Goal: Transaction & Acquisition: Purchase product/service

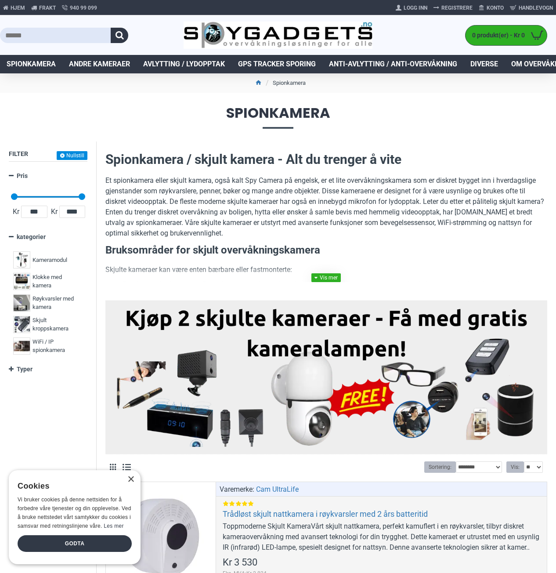
click at [321, 279] on link at bounding box center [326, 277] width 29 height 9
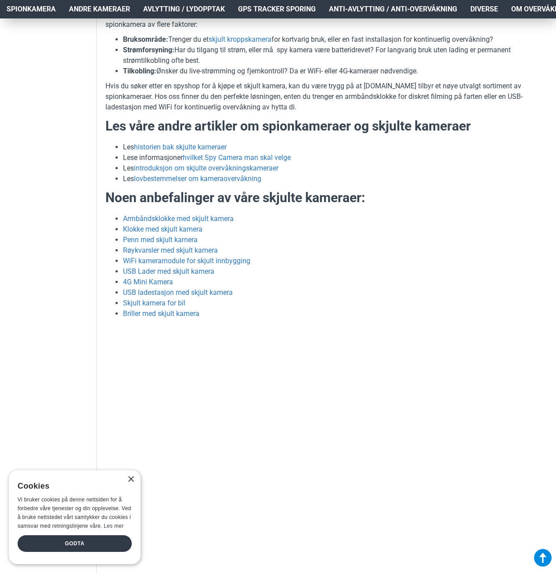
scroll to position [1977, 0]
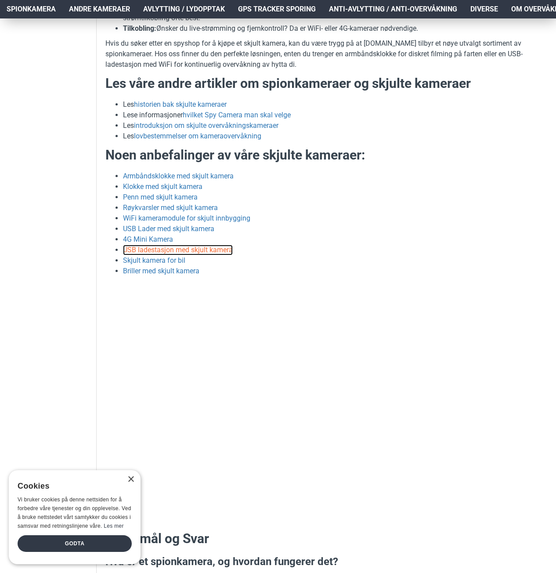
click at [181, 245] on link "USB ladestasjon med skjult kamera" at bounding box center [178, 250] width 110 height 11
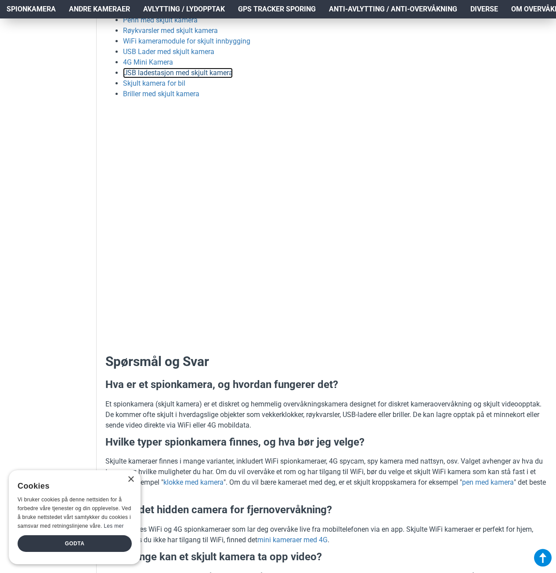
scroll to position [2197, 0]
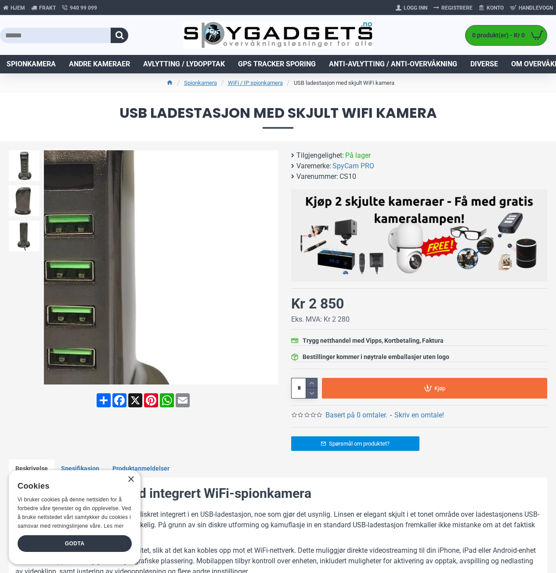
click at [272, 269] on div "Next slide" at bounding box center [270, 267] width 15 height 15
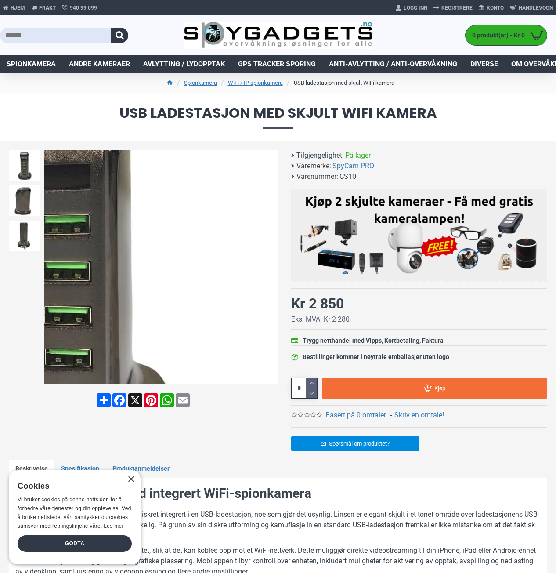
click at [272, 269] on div "Next slide" at bounding box center [270, 267] width 15 height 15
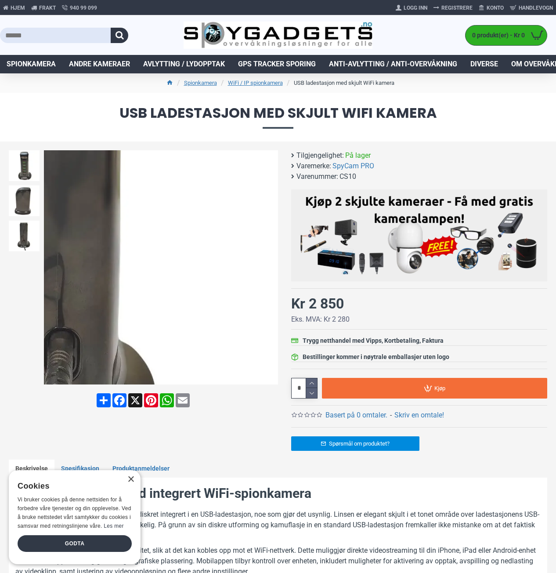
click at [268, 266] on div "Next slide" at bounding box center [270, 267] width 15 height 15
click at [272, 268] on div "Next slide" at bounding box center [270, 267] width 15 height 15
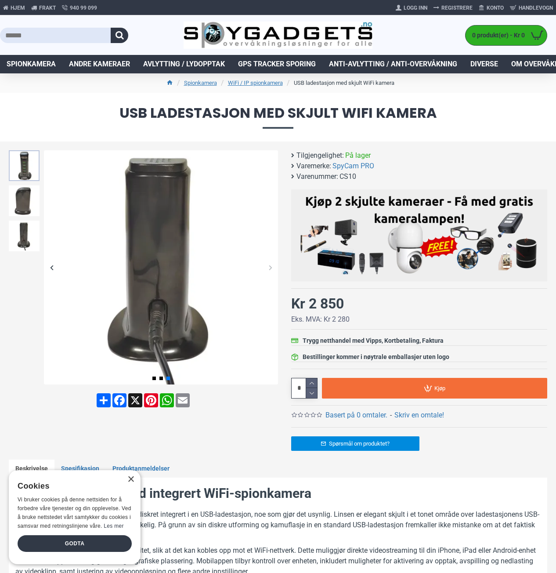
click at [26, 170] on img at bounding box center [24, 165] width 31 height 31
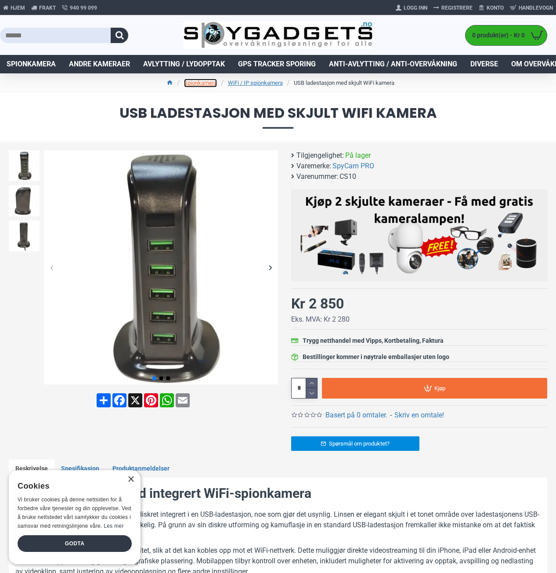
click at [211, 87] on link "Spionkamera" at bounding box center [200, 83] width 33 height 9
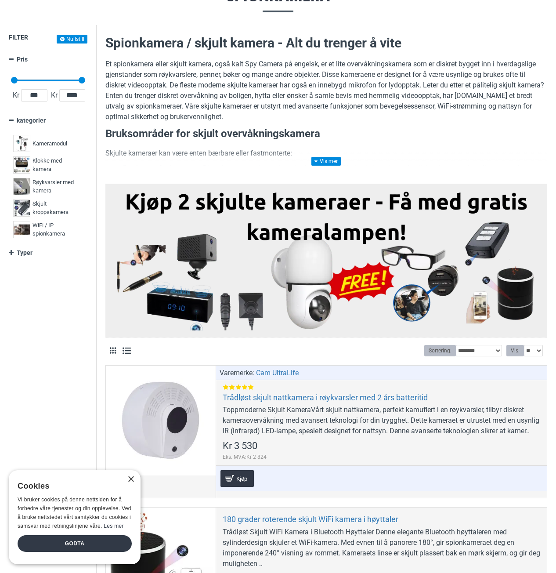
scroll to position [132, 0]
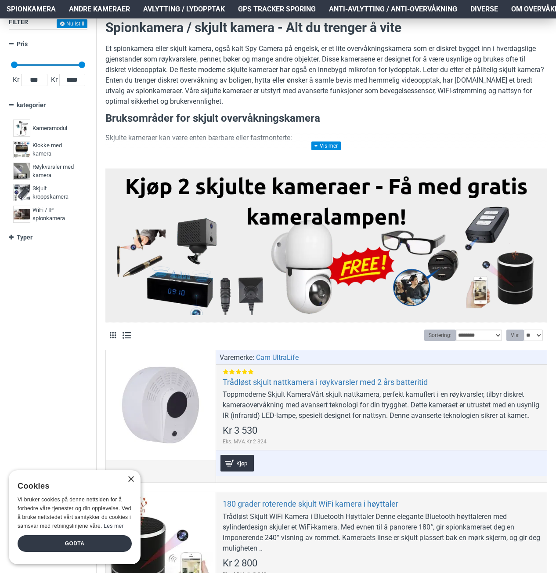
click at [465, 336] on select "**********" at bounding box center [479, 335] width 46 height 11
select select "**********"
click at [456, 330] on select "**********" at bounding box center [479, 335] width 46 height 11
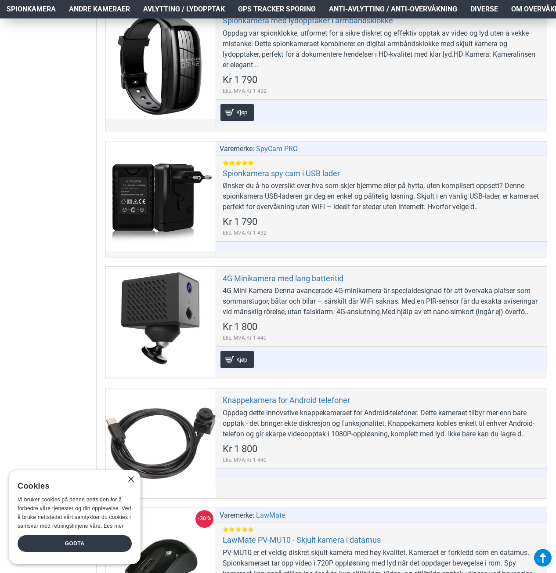
scroll to position [1582, 0]
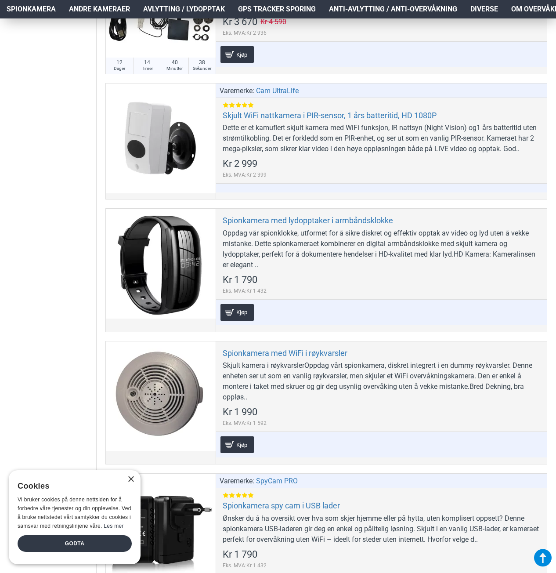
scroll to position [3384, 0]
